Goal: Information Seeking & Learning: Understand process/instructions

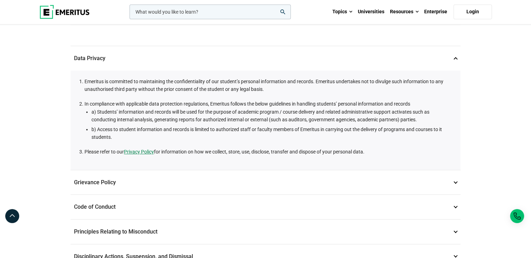
scroll to position [57, 0]
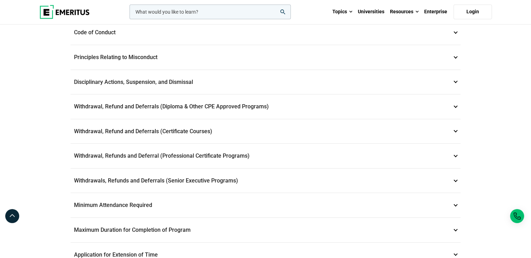
scroll to position [231, 0]
click at [473, 87] on div "Student and Academic Policies Data Privacy 1 Emeritus is committed to maintaini…" at bounding box center [265, 109] width 531 height 631
click at [261, 168] on p "Withdrawals, Refunds and Deferrals (Senior Executive Programs) 9" at bounding box center [266, 180] width 390 height 24
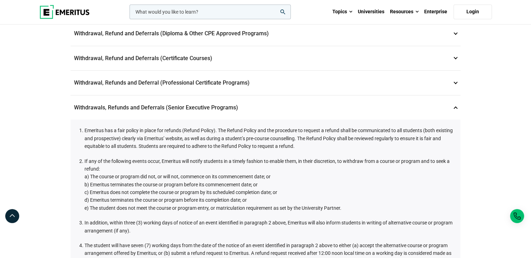
scroll to position [203, 0]
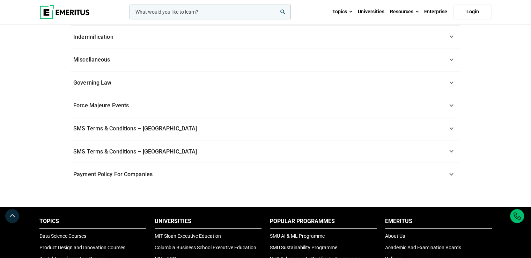
scroll to position [624, 0]
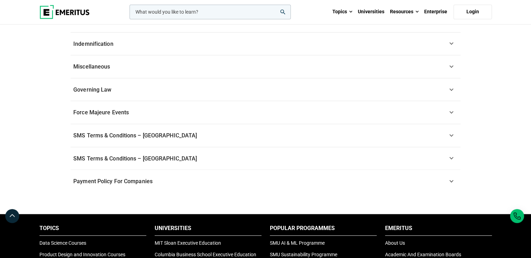
click at [150, 184] on span "Payment Policy For Companies" at bounding box center [112, 181] width 79 height 7
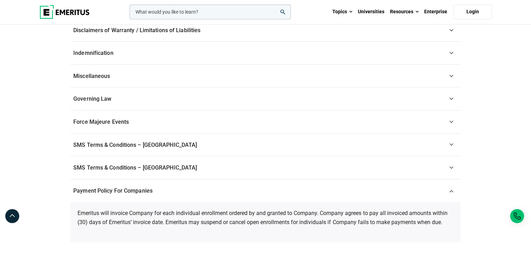
click at [150, 187] on span "Payment Policy For Companies" at bounding box center [112, 190] width 79 height 7
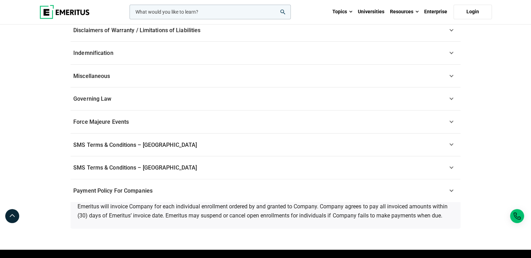
click at [150, 187] on span "Payment Policy For Companies" at bounding box center [112, 190] width 79 height 7
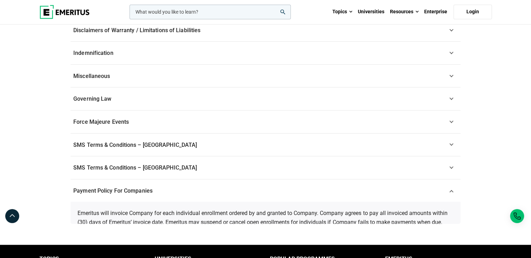
scroll to position [352, 0]
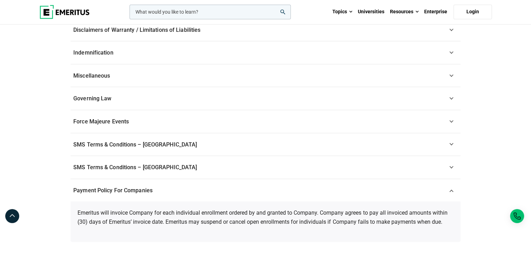
click at [150, 187] on span "Payment Policy For Companies" at bounding box center [112, 190] width 79 height 7
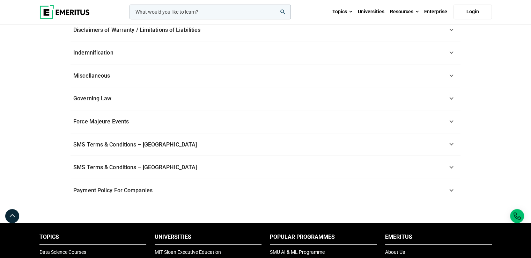
click at [159, 165] on span "SMS Terms & Conditions – Canada" at bounding box center [135, 167] width 124 height 7
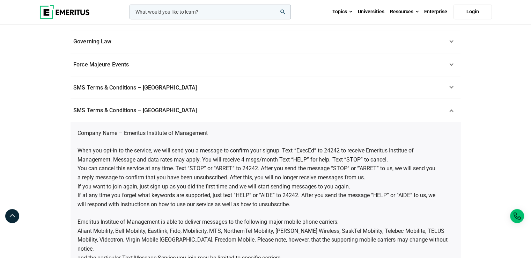
scroll to position [412, 0]
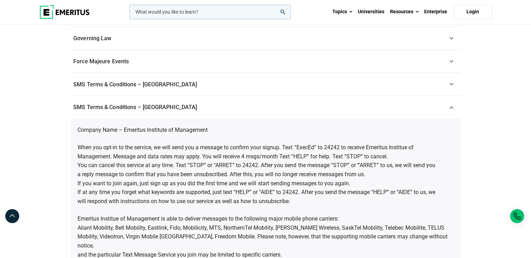
click at [175, 101] on link "SMS Terms & Conditions – Canada" at bounding box center [266, 107] width 390 height 23
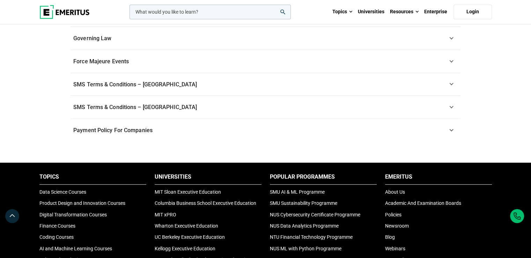
click at [173, 83] on link "SMS Terms & Conditions – US" at bounding box center [266, 84] width 390 height 23
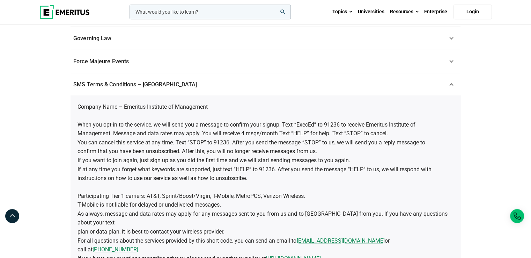
click at [173, 83] on link "SMS Terms & Conditions – US" at bounding box center [266, 84] width 390 height 23
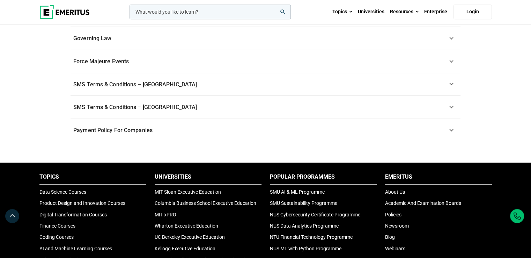
click at [169, 60] on link "Force Majeure Events" at bounding box center [266, 61] width 390 height 23
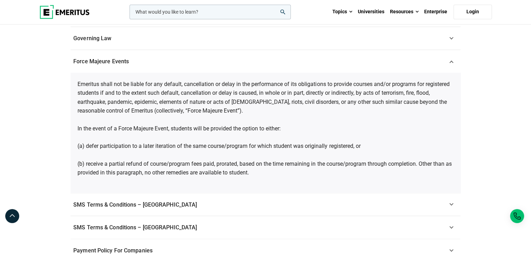
click at [169, 60] on link "Force Majeure Events" at bounding box center [266, 61] width 390 height 23
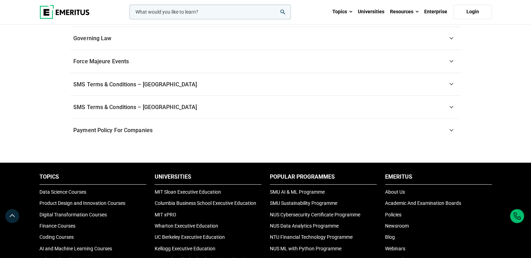
click at [176, 41] on link "Governing Law" at bounding box center [266, 38] width 390 height 23
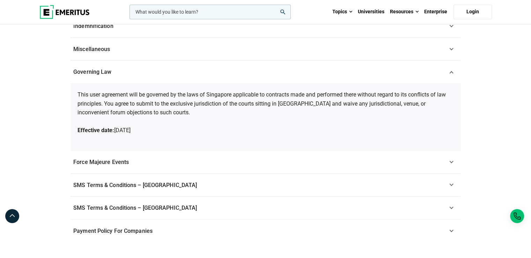
scroll to position [378, 0]
click at [169, 71] on link "Governing Law" at bounding box center [266, 72] width 390 height 23
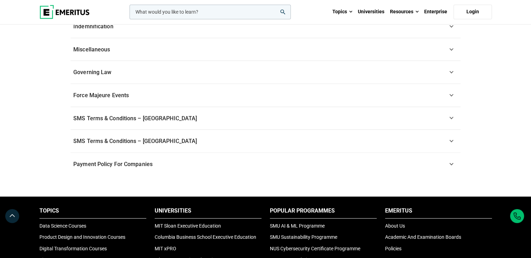
click at [175, 45] on link "Miscellaneous" at bounding box center [266, 49] width 390 height 23
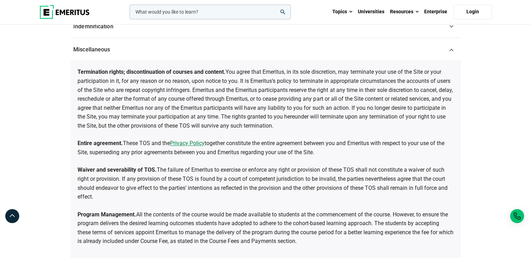
click at [175, 48] on link "Miscellaneous" at bounding box center [266, 49] width 390 height 23
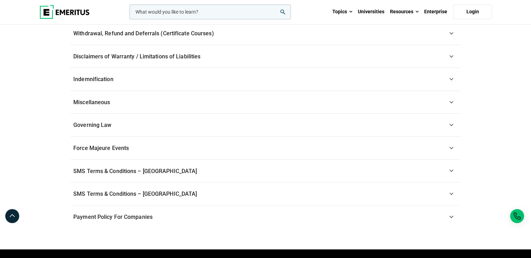
scroll to position [324, 0]
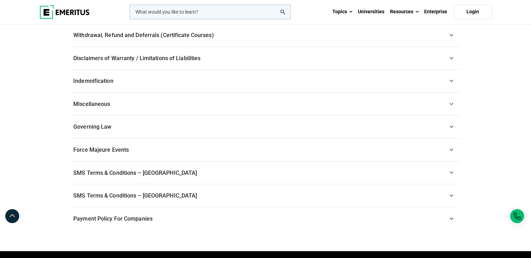
click at [176, 74] on link "Indemnification" at bounding box center [266, 81] width 390 height 23
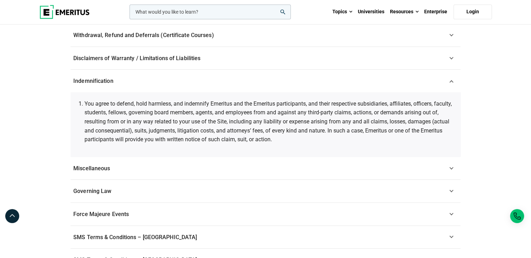
click at [175, 78] on link "Indemnification" at bounding box center [266, 81] width 390 height 23
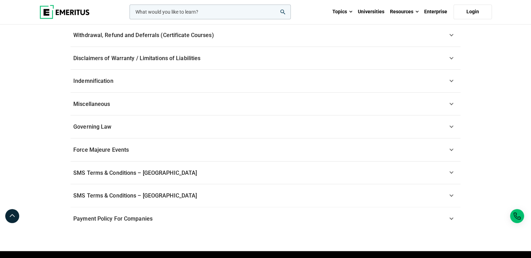
click at [197, 60] on span "Disclaimers of Warranty / Limitations of Liabilities" at bounding box center [136, 58] width 127 height 7
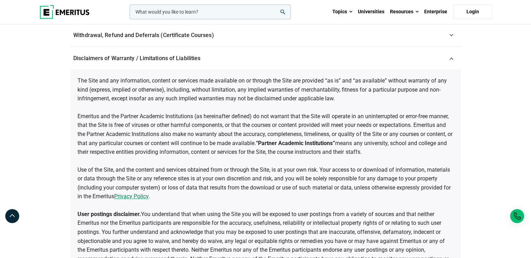
click at [197, 60] on span "Disclaimers of Warranty / Limitations of Liabilities" at bounding box center [136, 58] width 127 height 7
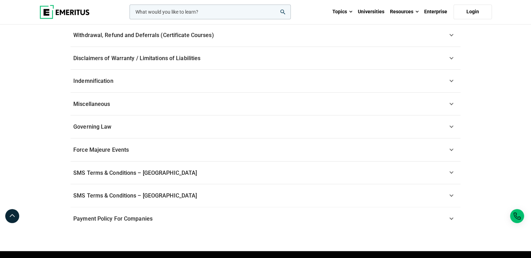
click at [220, 36] on link "Withdrawal, Refund and Deferrals (Certificate Courses)" at bounding box center [266, 35] width 390 height 23
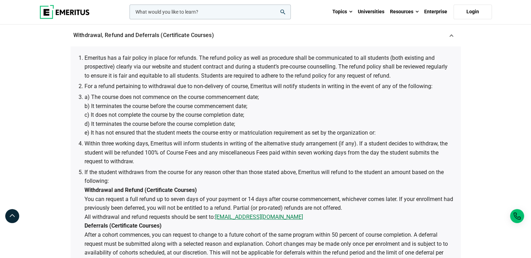
click at [220, 36] on link "Withdrawal, Refund and Deferrals (Certificate Courses)" at bounding box center [266, 35] width 390 height 23
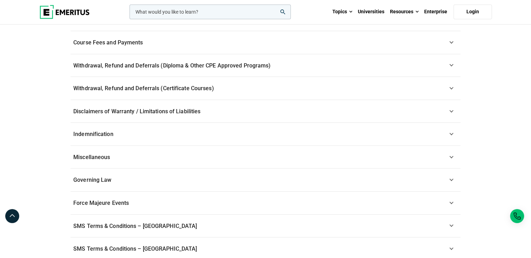
scroll to position [270, 0]
click at [201, 71] on link "Withdrawal, Refund and Deferrals (Diploma & Other CPE Approved Programs)" at bounding box center [266, 66] width 390 height 23
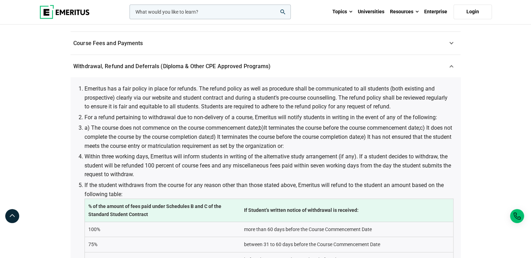
click at [201, 67] on span "Withdrawal, Refund and Deferrals (Diploma & Other CPE Approved Programs)" at bounding box center [171, 66] width 197 height 7
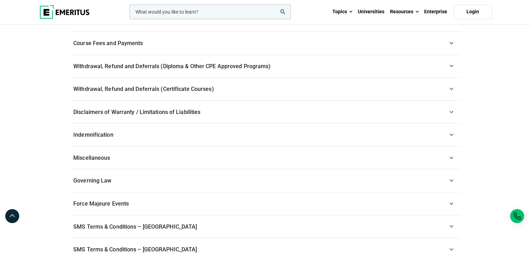
click at [198, 44] on link "Course Fees and Payments" at bounding box center [266, 43] width 390 height 23
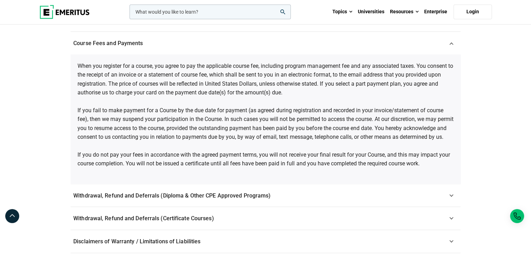
click at [198, 44] on link "Course Fees and Payments" at bounding box center [266, 43] width 390 height 23
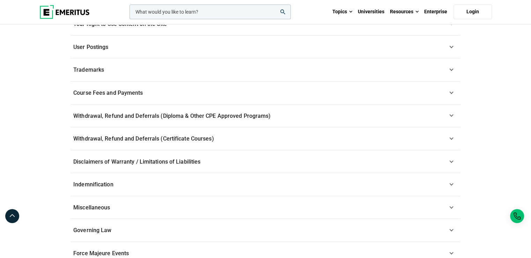
scroll to position [220, 0]
click at [190, 67] on link "Trademarks" at bounding box center [266, 70] width 390 height 23
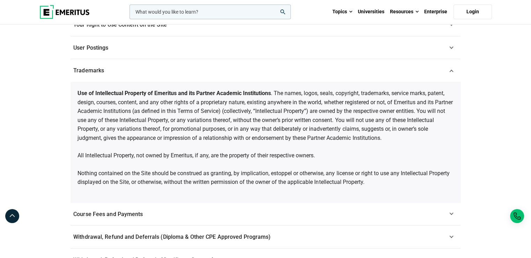
click at [195, 66] on link "Trademarks" at bounding box center [266, 70] width 390 height 23
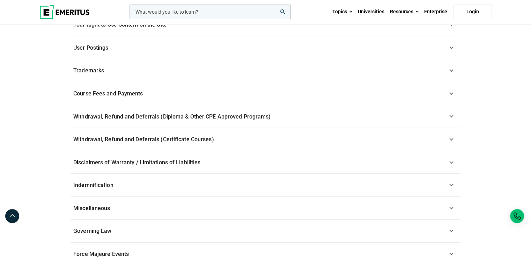
click at [198, 51] on link "User Postings" at bounding box center [266, 47] width 390 height 23
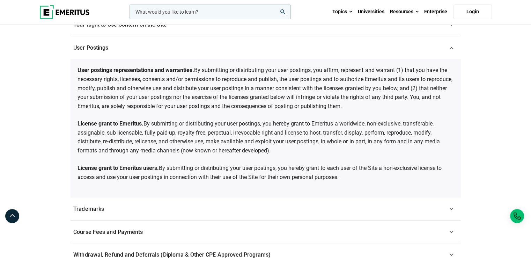
click at [198, 51] on link "User Postings" at bounding box center [266, 47] width 390 height 23
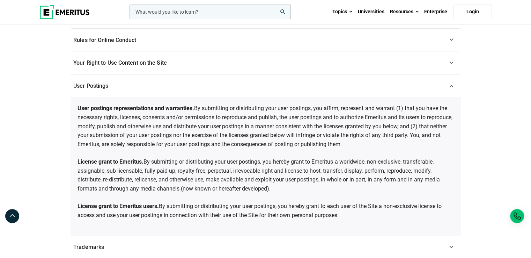
click at [190, 86] on link "User Postings" at bounding box center [266, 85] width 390 height 23
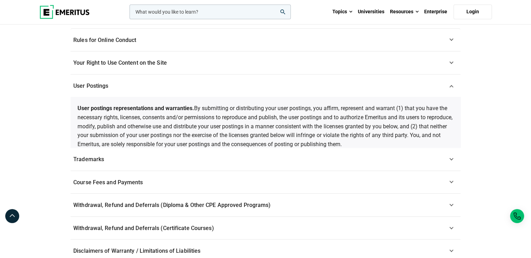
scroll to position [182, 0]
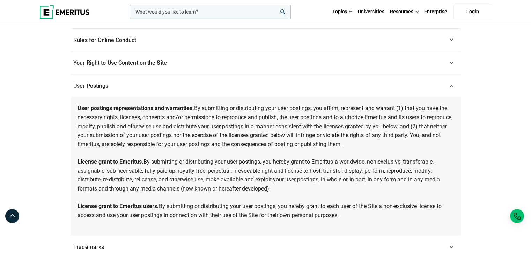
click at [200, 65] on link "Your Right to Use Content on the Site" at bounding box center [266, 62] width 390 height 23
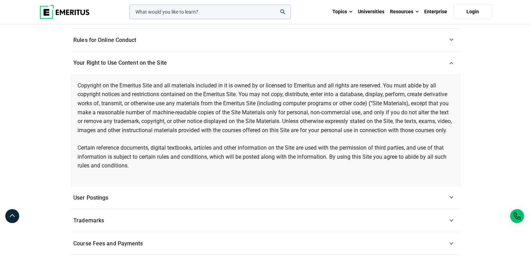
click at [205, 41] on link "Rules for Online Conduct" at bounding box center [266, 40] width 390 height 23
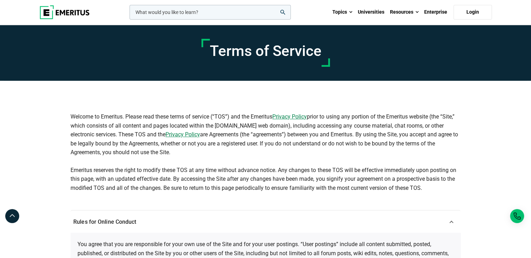
drag, startPoint x: 71, startPoint y: 116, endPoint x: 190, endPoint y: 150, distance: 123.6
click at [190, 150] on p "Welcome to Emeritus. Please read these terms of service (“TOS”) and the Emeritu…" at bounding box center [266, 134] width 390 height 45
click at [184, 152] on p "Welcome to Emeritus. Please read these terms of service (“TOS”) and the Emeritu…" at bounding box center [266, 134] width 390 height 45
drag, startPoint x: 180, startPoint y: 151, endPoint x: 66, endPoint y: 119, distance: 117.9
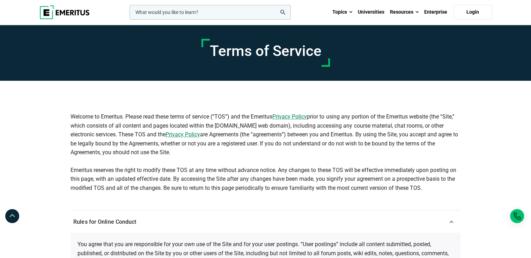
click at [66, 119] on div "Welcome to Emeritus. Please read these terms of service (“TOS”) and the Emeritu…" at bounding box center [265, 145] width 399 height 108
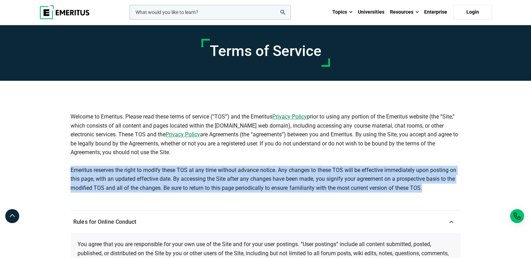
drag, startPoint x: 76, startPoint y: 174, endPoint x: 440, endPoint y: 188, distance: 363.6
click at [440, 188] on p "Emeritus reserves the right to modify these TOS at any time without advance not…" at bounding box center [266, 179] width 390 height 27
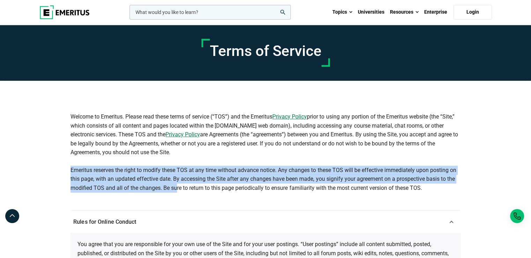
drag, startPoint x: 72, startPoint y: 169, endPoint x: 193, endPoint y: 186, distance: 121.7
click at [190, 186] on p "Emeritus reserves the right to modify these TOS at any time without advance not…" at bounding box center [266, 179] width 390 height 27
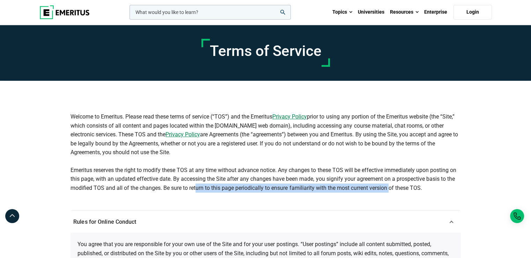
drag, startPoint x: 230, startPoint y: 186, endPoint x: 392, endPoint y: 186, distance: 161.4
click at [392, 186] on p "Emeritus reserves the right to modify these TOS at any time without advance not…" at bounding box center [266, 179] width 390 height 27
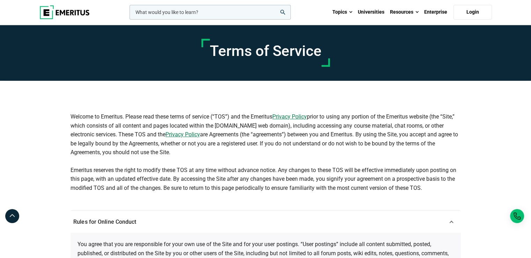
click at [426, 187] on p "Emeritus reserves the right to modify these TOS at any time without advance not…" at bounding box center [266, 179] width 390 height 27
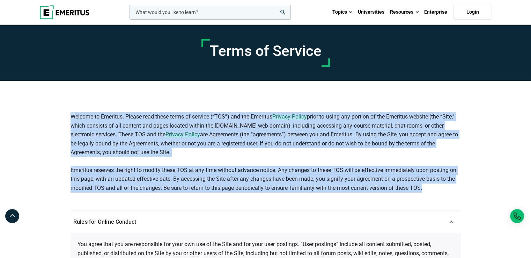
drag, startPoint x: 426, startPoint y: 187, endPoint x: 68, endPoint y: 114, distance: 364.5
click at [68, 114] on div "Welcome to Emeritus. Please read these terms of service (“TOS”) and the Emeritu…" at bounding box center [265, 145] width 399 height 108
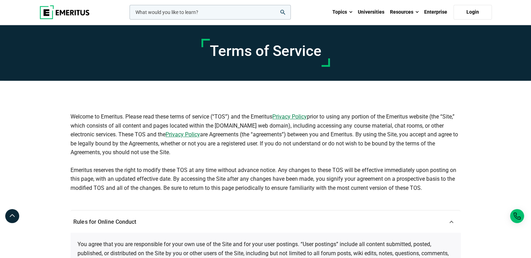
click at [70, 114] on div "Welcome to Emeritus. Please read these terms of service (“TOS”) and the Emeritu…" at bounding box center [265, 145] width 399 height 108
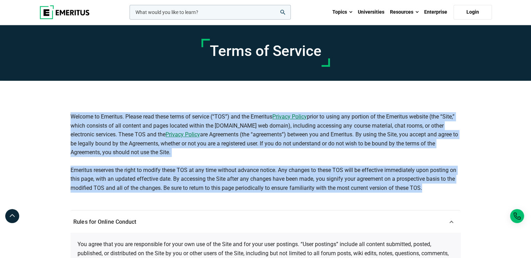
drag, startPoint x: 70, startPoint y: 114, endPoint x: 433, endPoint y: 183, distance: 369.5
click at [433, 183] on div "Welcome to Emeritus. Please read these terms of service (“TOS”) and the Emeritu…" at bounding box center [265, 145] width 399 height 108
click at [437, 187] on p "Emeritus reserves the right to modify these TOS at any time without advance not…" at bounding box center [266, 179] width 390 height 27
drag, startPoint x: 246, startPoint y: 164, endPoint x: 70, endPoint y: 121, distance: 180.6
click at [71, 121] on div "Welcome to Emeritus. Please read these terms of service (“TOS”) and the Emeritu…" at bounding box center [266, 152] width 390 height 80
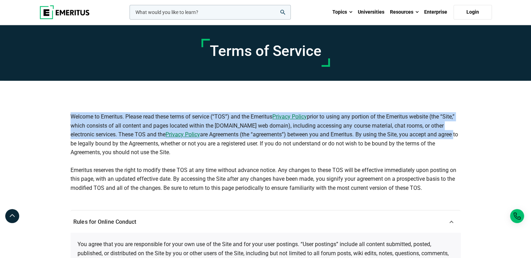
drag, startPoint x: 460, startPoint y: 136, endPoint x: 73, endPoint y: 116, distance: 388.3
click at [73, 116] on p "Welcome to Emeritus. Please read these terms of service (“TOS”) and the Emeritu…" at bounding box center [266, 134] width 390 height 45
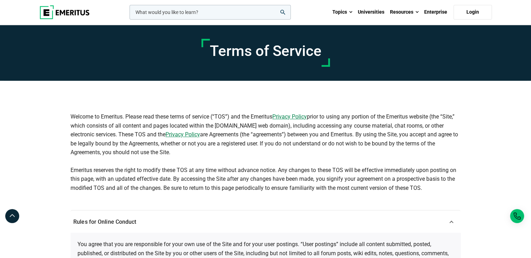
drag, startPoint x: 72, startPoint y: 115, endPoint x: 178, endPoint y: 151, distance: 112.6
click at [178, 151] on p "Welcome to Emeritus. Please read these terms of service (“TOS”) and the Emeritu…" at bounding box center [266, 134] width 390 height 45
click at [176, 151] on p "Welcome to Emeritus. Please read these terms of service (“TOS”) and the Emeritu…" at bounding box center [266, 134] width 390 height 45
drag, startPoint x: 175, startPoint y: 153, endPoint x: 70, endPoint y: 119, distance: 110.5
click at [70, 119] on div "Welcome to Emeritus. Please read these terms of service (“TOS”) and the Emeritu…" at bounding box center [265, 145] width 399 height 108
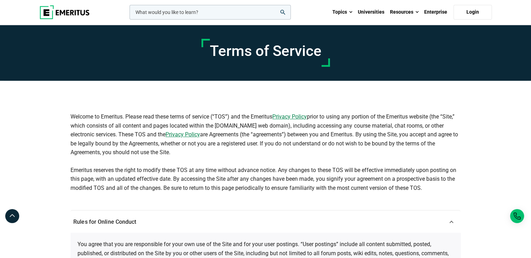
click at [71, 117] on p "Welcome to Emeritus. Please read these terms of service (“TOS”) and the Emeritu…" at bounding box center [266, 134] width 390 height 45
drag, startPoint x: 72, startPoint y: 117, endPoint x: 177, endPoint y: 151, distance: 110.6
click at [177, 151] on p "Welcome to Emeritus. Please read these terms of service (“TOS”) and the Emeritu…" at bounding box center [266, 134] width 390 height 45
drag, startPoint x: 177, startPoint y: 151, endPoint x: 69, endPoint y: 112, distance: 114.3
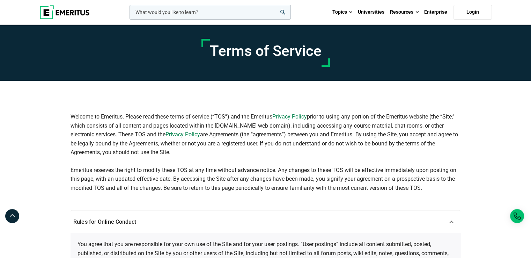
click at [69, 112] on div "Welcome to Emeritus. Please read these terms of service (“TOS”) and the Emeritu…" at bounding box center [265, 145] width 399 height 108
click at [86, 122] on p "Welcome to Emeritus. Please read these terms of service (“TOS”) and the Emeritu…" at bounding box center [266, 134] width 390 height 45
drag, startPoint x: 69, startPoint y: 116, endPoint x: 187, endPoint y: 149, distance: 122.7
click at [187, 149] on div "Welcome to Emeritus. Please read these terms of service (“TOS”) and the Emeritu…" at bounding box center [265, 145] width 399 height 108
click at [180, 152] on p "Welcome to Emeritus. Please read these terms of service (“TOS”) and the Emeritu…" at bounding box center [266, 134] width 390 height 45
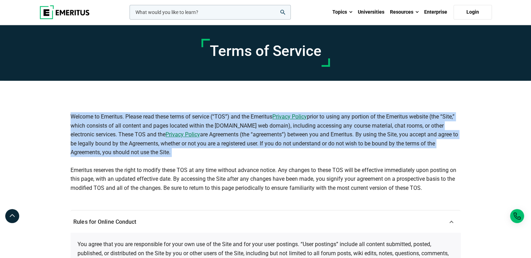
drag, startPoint x: 180, startPoint y: 152, endPoint x: 78, endPoint y: 115, distance: 108.9
click at [78, 115] on p "Welcome to Emeritus. Please read these terms of service (“TOS”) and the Emeritu…" at bounding box center [266, 134] width 390 height 45
click at [183, 151] on p "Welcome to Emeritus. Please read these terms of service (“TOS”) and the Emeritu…" at bounding box center [266, 134] width 390 height 45
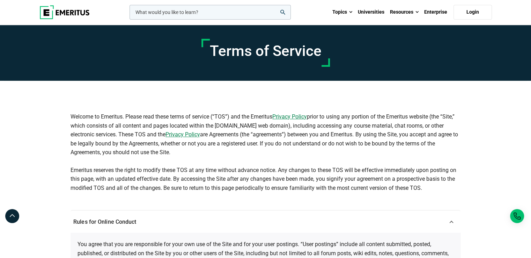
drag, startPoint x: 177, startPoint y: 152, endPoint x: 68, endPoint y: 112, distance: 116.4
click at [68, 112] on div "Welcome to Emeritus. Please read these terms of service (“TOS”) and the Emeritu…" at bounding box center [265, 145] width 399 height 108
drag, startPoint x: 94, startPoint y: 119, endPoint x: 90, endPoint y: 117, distance: 4.2
click at [95, 119] on p "Welcome to Emeritus. Please read these terms of service (“TOS”) and the Emeritu…" at bounding box center [266, 134] width 390 height 45
click at [72, 115] on p "Welcome to Emeritus. Please read these terms of service (“TOS”) and the Emeritu…" at bounding box center [266, 134] width 390 height 45
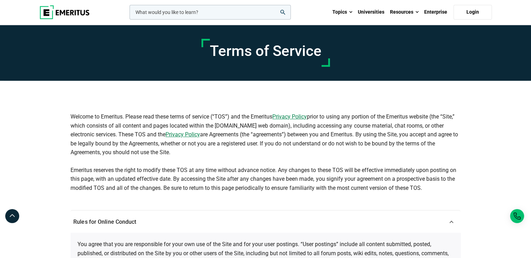
drag, startPoint x: 71, startPoint y: 115, endPoint x: 173, endPoint y: 151, distance: 108.2
click at [173, 151] on p "Welcome to Emeritus. Please read these terms of service (“TOS”) and the Emeritu…" at bounding box center [266, 134] width 390 height 45
drag, startPoint x: 72, startPoint y: 116, endPoint x: 184, endPoint y: 150, distance: 117.5
click at [184, 150] on p "Welcome to Emeritus. Please read these terms of service (“TOS”) and the Emeritu…" at bounding box center [266, 134] width 390 height 45
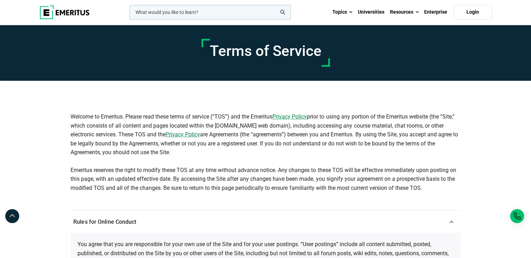
click at [176, 153] on p "Welcome to Emeritus. Please read these terms of service (“TOS”) and the Emeritu…" at bounding box center [266, 134] width 390 height 45
drag, startPoint x: 71, startPoint y: 115, endPoint x: 176, endPoint y: 154, distance: 112.3
click at [176, 154] on p "Welcome to Emeritus. Please read these terms of service (“TOS”) and the Emeritu…" at bounding box center [266, 134] width 390 height 45
click at [113, 129] on p "Welcome to Emeritus. Please read these terms of service (“TOS”) and the Emeritu…" at bounding box center [266, 134] width 390 height 45
drag, startPoint x: 72, startPoint y: 115, endPoint x: 176, endPoint y: 153, distance: 110.9
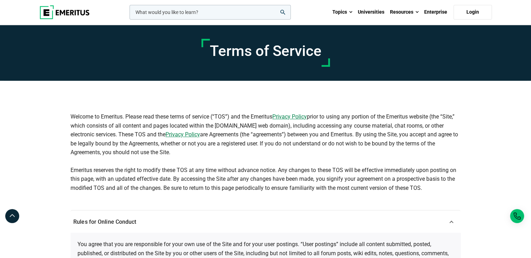
click at [176, 153] on p "Welcome to Emeritus. Please read these terms of service (“TOS”) and the Emeritu…" at bounding box center [266, 134] width 390 height 45
click at [177, 150] on p "Welcome to Emeritus. Please read these terms of service (“TOS”) and the Emeritu…" at bounding box center [266, 134] width 390 height 45
drag, startPoint x: 72, startPoint y: 116, endPoint x: 173, endPoint y: 153, distance: 107.9
click at [173, 153] on p "Welcome to Emeritus. Please read these terms of service (“TOS”) and the Emeritu…" at bounding box center [266, 134] width 390 height 45
click at [447, 116] on p "Welcome to Emeritus. Please read these terms of service (“TOS”) and the Emeritu…" at bounding box center [266, 134] width 390 height 45
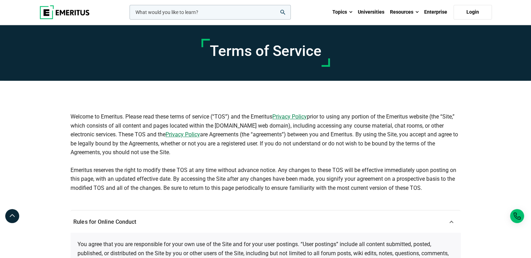
drag, startPoint x: 71, startPoint y: 115, endPoint x: 195, endPoint y: 157, distance: 130.5
click at [195, 157] on p "Welcome to Emeritus. Please read these terms of service (“TOS”) and the Emeritu…" at bounding box center [266, 134] width 390 height 45
click at [175, 155] on p "Welcome to Emeritus. Please read these terms of service (“TOS”) and the Emeritu…" at bounding box center [266, 134] width 390 height 45
drag, startPoint x: 71, startPoint y: 116, endPoint x: 179, endPoint y: 153, distance: 113.8
click at [179, 153] on p "Welcome to Emeritus. Please read these terms of service (“TOS”) and the Emeritu…" at bounding box center [266, 134] width 390 height 45
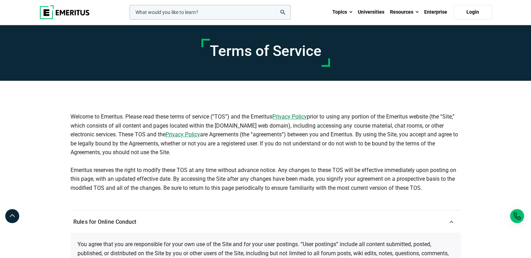
click at [179, 153] on p "Welcome to Emeritus. Please read these terms of service (“TOS”) and the Emeritu…" at bounding box center [266, 134] width 390 height 45
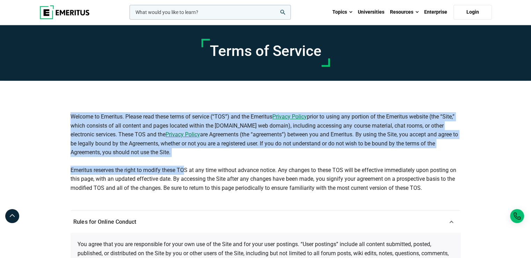
drag, startPoint x: 71, startPoint y: 116, endPoint x: 184, endPoint y: 158, distance: 121.0
click at [184, 158] on div "Welcome to Emeritus. Please read these terms of service (“TOS”) and the Emeritu…" at bounding box center [266, 152] width 390 height 80
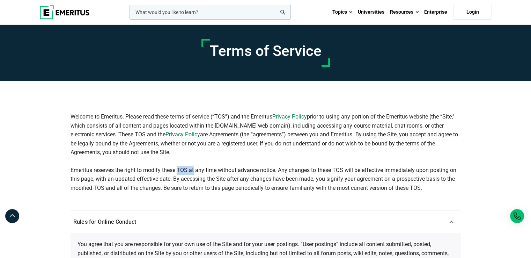
drag, startPoint x: 184, startPoint y: 158, endPoint x: 190, endPoint y: 174, distance: 17.5
click at [190, 174] on div "Welcome to Emeritus. Please read these terms of service (“TOS”) and the Emeritu…" at bounding box center [266, 152] width 390 height 80
click at [166, 161] on div "Welcome to Emeritus. Please read these terms of service (“TOS”) and the Emeritu…" at bounding box center [266, 152] width 390 height 80
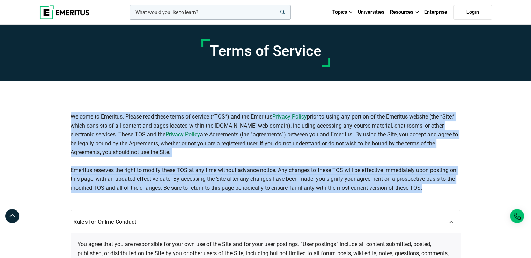
drag, startPoint x: 71, startPoint y: 119, endPoint x: 440, endPoint y: 188, distance: 375.6
click at [440, 188] on div "Welcome to Emeritus. Please read these terms of service (“TOS”) and the Emeritu…" at bounding box center [266, 152] width 390 height 80
click at [175, 121] on p "Welcome to Emeritus. Please read these terms of service (“TOS”) and the Emeritu…" at bounding box center [266, 134] width 390 height 45
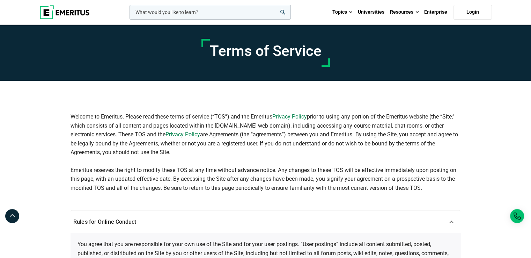
drag, startPoint x: 90, startPoint y: 130, endPoint x: 189, endPoint y: 148, distance: 99.8
click at [189, 148] on p "Welcome to Emeritus. Please read these terms of service (“TOS”) and the Emeritu…" at bounding box center [266, 134] width 390 height 45
click at [184, 148] on p "Welcome to Emeritus. Please read these terms of service (“TOS”) and the Emeritu…" at bounding box center [266, 134] width 390 height 45
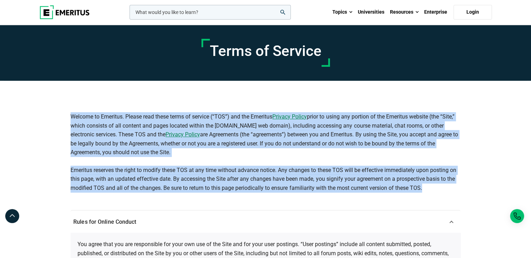
drag, startPoint x: 71, startPoint y: 115, endPoint x: 426, endPoint y: 190, distance: 362.4
click at [426, 190] on div "Welcome to Emeritus. Please read these terms of service (“TOS”) and the Emeritu…" at bounding box center [266, 152] width 390 height 80
click at [426, 190] on p "Emeritus reserves the right to modify these TOS at any time without advance not…" at bounding box center [266, 179] width 390 height 27
drag, startPoint x: 71, startPoint y: 118, endPoint x: 431, endPoint y: 194, distance: 367.9
click at [431, 194] on div "Welcome to Emeritus. Please read these terms of service (“TOS”) and the Emeritu…" at bounding box center [266, 155] width 390 height 87
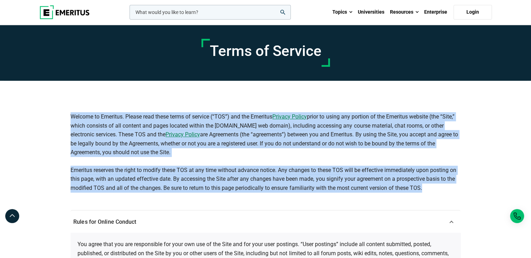
click at [238, 144] on p "Welcome to Emeritus. Please read these terms of service (“TOS”) and the Emeritu…" at bounding box center [266, 134] width 390 height 45
drag, startPoint x: 72, startPoint y: 115, endPoint x: 430, endPoint y: 198, distance: 367.0
click at [430, 198] on div "Welcome to Emeritus. Please read these terms of service (“TOS”) and the Emeritu…" at bounding box center [266, 155] width 390 height 87
click at [117, 107] on div "Welcome to Emeritus. Please read these terms of service (“TOS”) and the Emeritu…" at bounding box center [265, 145] width 399 height 108
drag, startPoint x: 72, startPoint y: 115, endPoint x: 437, endPoint y: 190, distance: 373.4
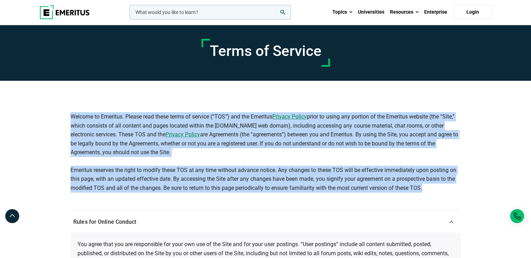
click at [437, 190] on div "Welcome to Emeritus. Please read these terms of service (“TOS”) and the Emeritu…" at bounding box center [266, 152] width 390 height 80
click at [437, 190] on p "Emeritus reserves the right to modify these TOS at any time without advance not…" at bounding box center [266, 179] width 390 height 27
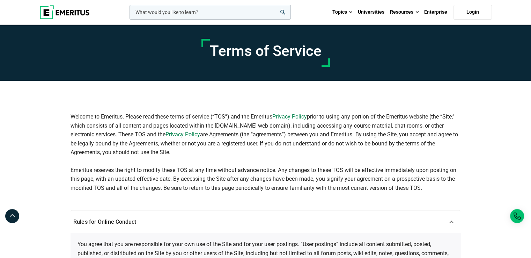
click at [71, 115] on p "Welcome to Emeritus. Please read these terms of service (“TOS”) and the Emeritu…" at bounding box center [266, 134] width 390 height 45
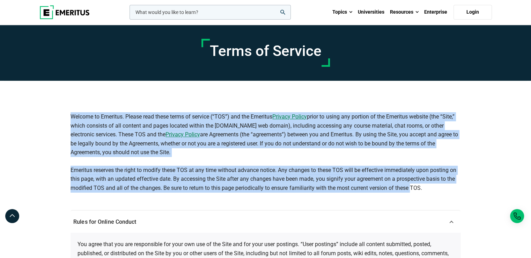
drag, startPoint x: 71, startPoint y: 115, endPoint x: 409, endPoint y: 187, distance: 345.6
click at [409, 187] on div "Welcome to Emeritus. Please read these terms of service (“TOS”) and the Emeritu…" at bounding box center [266, 152] width 390 height 80
click at [409, 187] on p "Emeritus reserves the right to modify these TOS at any time without advance not…" at bounding box center [266, 179] width 390 height 27
drag, startPoint x: 71, startPoint y: 116, endPoint x: 424, endPoint y: 190, distance: 361.0
click at [424, 190] on div "Welcome to Emeritus. Please read these terms of service (“TOS”) and the Emeritu…" at bounding box center [266, 152] width 390 height 80
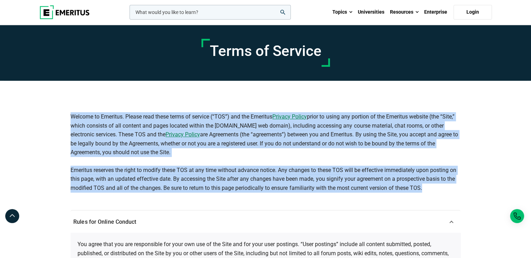
click at [424, 190] on p "Emeritus reserves the right to modify these TOS at any time without advance not…" at bounding box center [266, 179] width 390 height 27
drag, startPoint x: 70, startPoint y: 115, endPoint x: 428, endPoint y: 190, distance: 365.6
click at [428, 190] on div "Welcome to Emeritus. Please read these terms of service (“TOS”) and the Emeritu…" at bounding box center [265, 145] width 399 height 108
click at [118, 133] on p "Welcome to Emeritus. Please read these terms of service (“TOS”) and the Emeritu…" at bounding box center [266, 134] width 390 height 45
drag, startPoint x: 72, startPoint y: 115, endPoint x: 446, endPoint y: 189, distance: 381.4
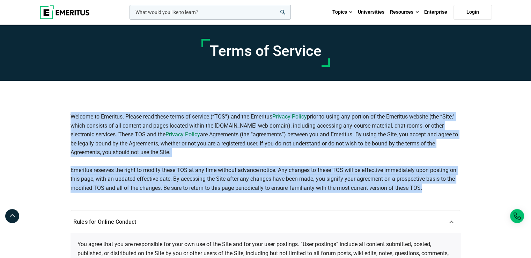
click at [446, 189] on div "Welcome to Emeritus. Please read these terms of service (“TOS”) and the Emeritu…" at bounding box center [266, 152] width 390 height 80
click at [446, 189] on p "Emeritus reserves the right to modify these TOS at any time without advance not…" at bounding box center [266, 179] width 390 height 27
drag, startPoint x: 71, startPoint y: 114, endPoint x: 429, endPoint y: 185, distance: 365.1
click at [429, 185] on div "Welcome to Emeritus. Please read these terms of service (“TOS”) and the Emeritu…" at bounding box center [266, 152] width 390 height 80
click at [429, 186] on p "Emeritus reserves the right to modify these TOS at any time without advance not…" at bounding box center [266, 179] width 390 height 27
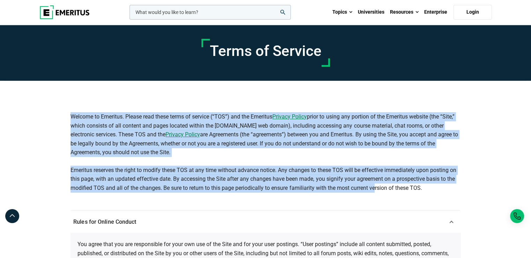
drag, startPoint x: 70, startPoint y: 117, endPoint x: 378, endPoint y: 191, distance: 316.7
click at [376, 191] on div "Welcome to Emeritus. Please read these terms of service (“TOS”) and the Emeritu…" at bounding box center [266, 152] width 390 height 80
click at [358, 179] on p "Emeritus reserves the right to modify these TOS at any time without advance not…" at bounding box center [266, 179] width 390 height 27
drag, startPoint x: 71, startPoint y: 116, endPoint x: 431, endPoint y: 186, distance: 366.2
click at [431, 186] on div "Welcome to Emeritus. Please read these terms of service (“TOS”) and the Emeritu…" at bounding box center [266, 152] width 390 height 80
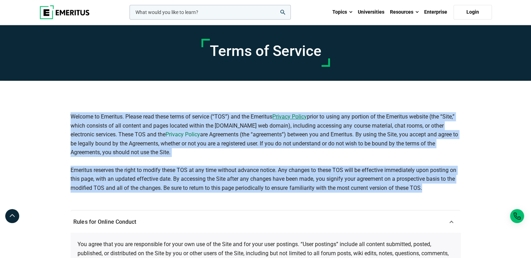
click at [181, 137] on link "Privacy Policy" at bounding box center [183, 134] width 35 height 9
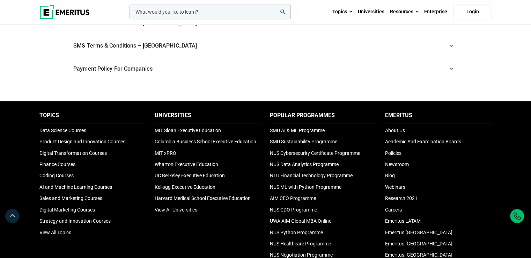
scroll to position [687, 0]
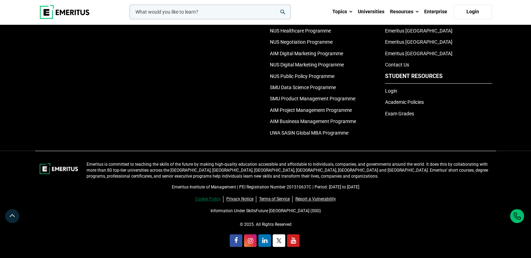
click at [210, 196] on link "Cookie Policy" at bounding box center [209, 199] width 28 height 7
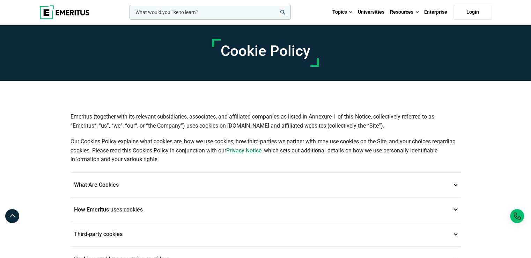
click at [71, 10] on img at bounding box center [64, 12] width 50 height 14
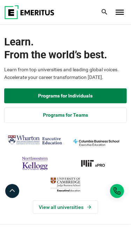
click at [117, 10] on span "Toggle Menu" at bounding box center [120, 10] width 8 height 1
